Goal: Use online tool/utility

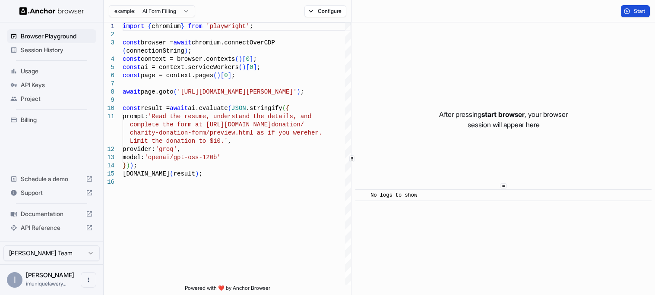
click at [643, 8] on span "Start" at bounding box center [639, 11] width 12 height 7
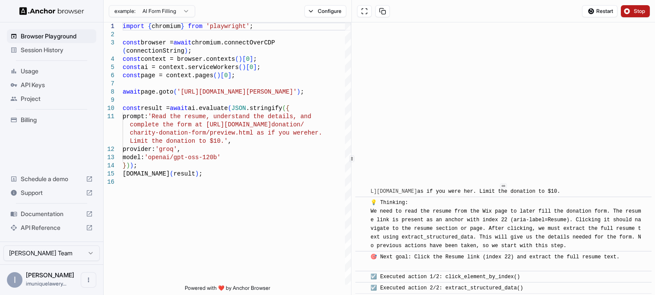
scroll to position [35, 0]
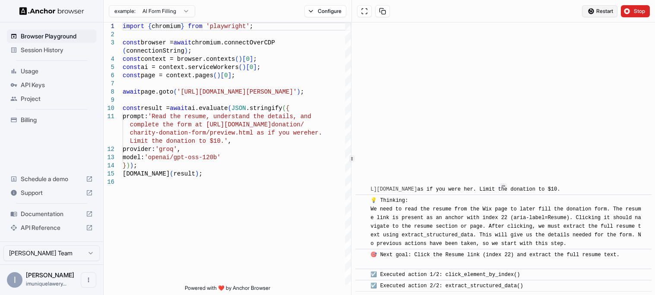
click at [606, 9] on span "Restart" at bounding box center [604, 11] width 17 height 7
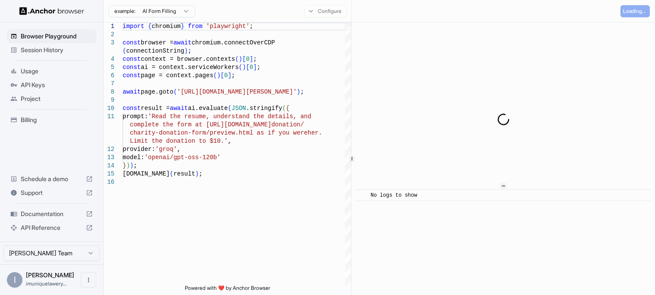
scroll to position [0, 0]
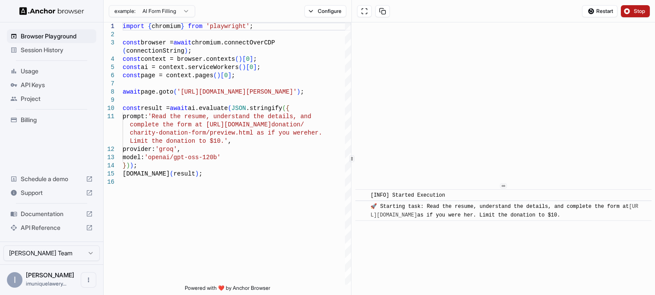
click at [641, 8] on span "Stop" at bounding box center [639, 11] width 12 height 7
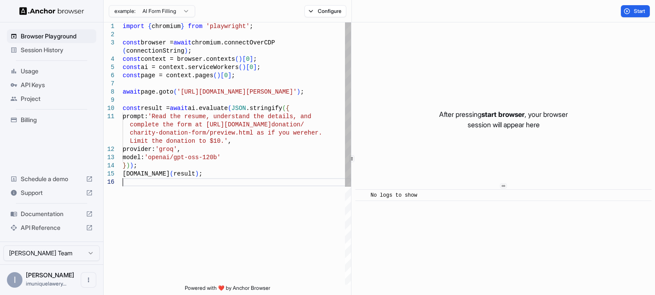
click at [224, 183] on div "[DOMAIN_NAME] ( result ) ; } ) ) ; model: 'openai/gpt-oss-120b' provider: 'groq…" at bounding box center [237, 231] width 228 height 418
type textarea "**********"
